Goal: Information Seeking & Learning: Learn about a topic

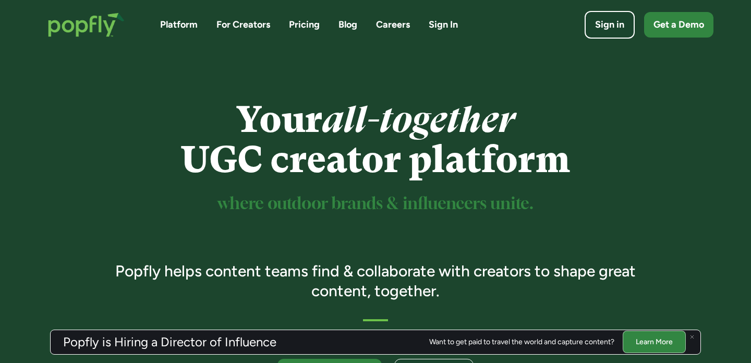
click at [348, 24] on link "Blog" at bounding box center [347, 24] width 19 height 13
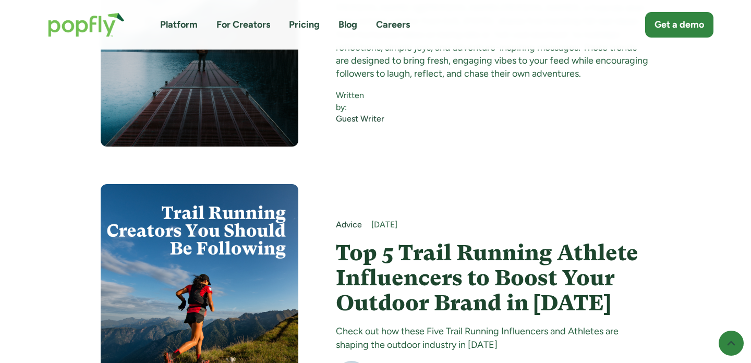
scroll to position [569, 0]
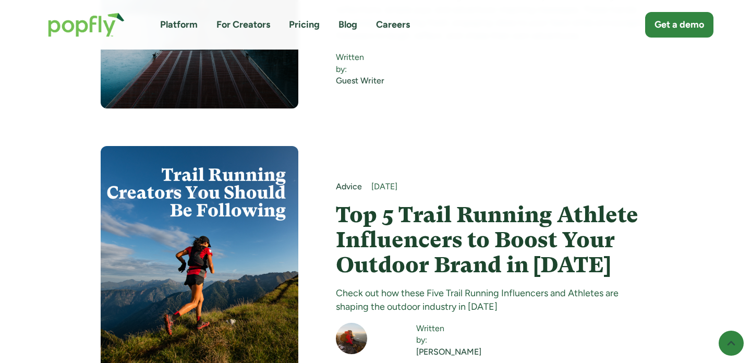
click at [404, 202] on h4 "Top 5 Trail Running Athlete Influencers to Boost Your Outdoor Brand in [DATE]" at bounding box center [493, 240] width 315 height 76
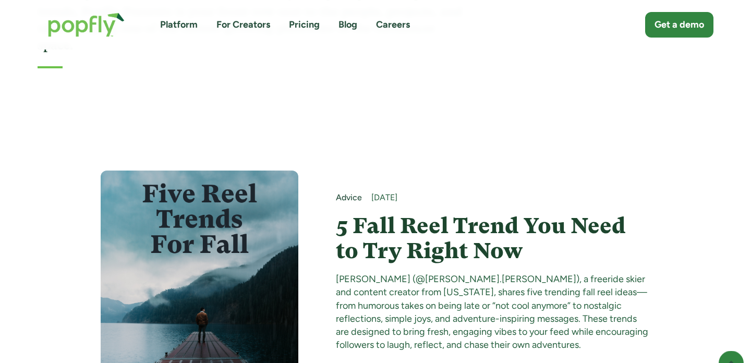
scroll to position [140, 0]
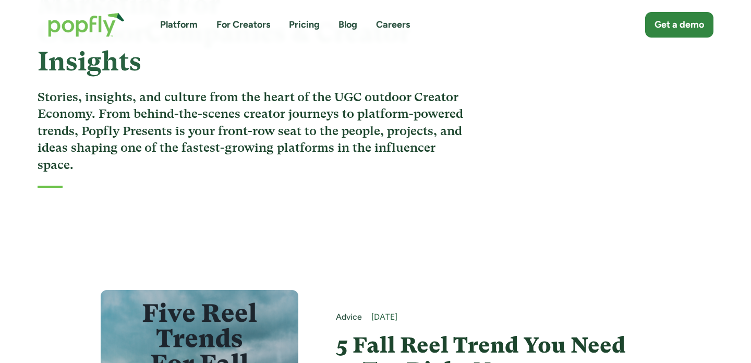
click at [381, 333] on h4 "5 Fall Reel Trend You Need to Try Right Now" at bounding box center [493, 358] width 315 height 51
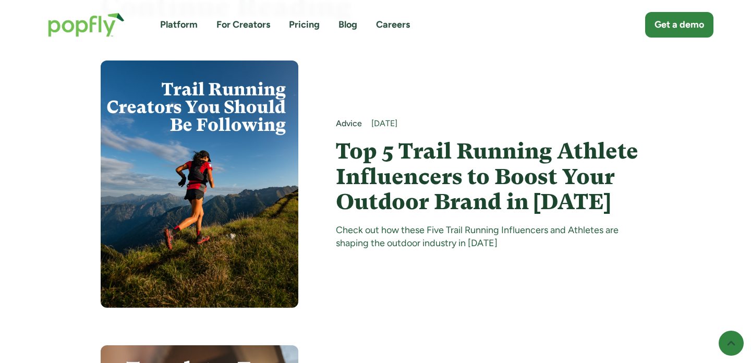
scroll to position [5377, 0]
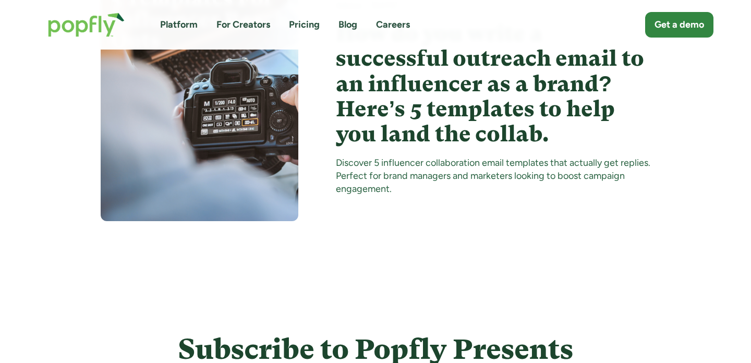
click at [417, 79] on h4 "How do you write a successful outreach email to an influencer as a brand? Here’…" at bounding box center [493, 84] width 315 height 126
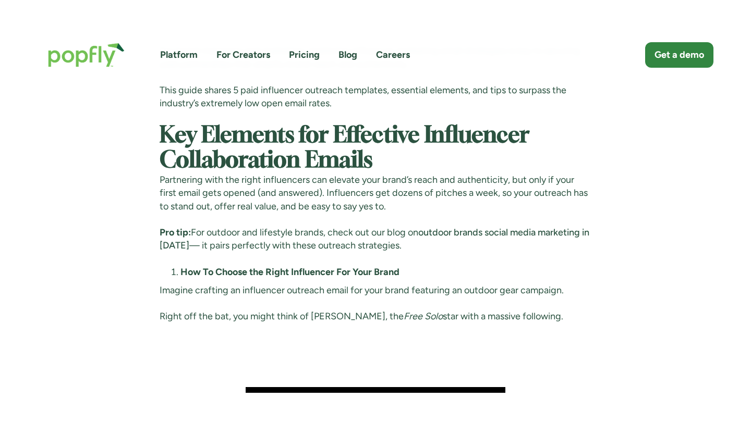
scroll to position [909, 0]
